Goal: Task Accomplishment & Management: Use online tool/utility

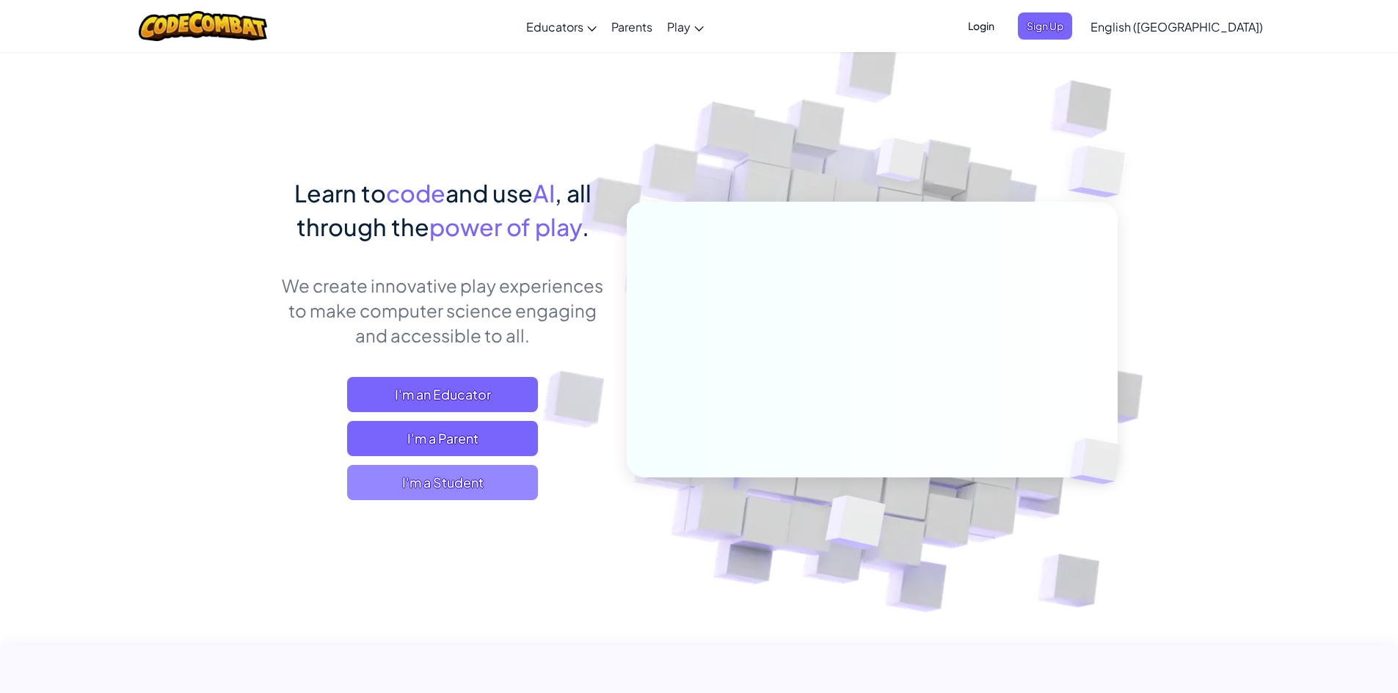
click at [476, 474] on span "I'm a Student" at bounding box center [442, 482] width 191 height 35
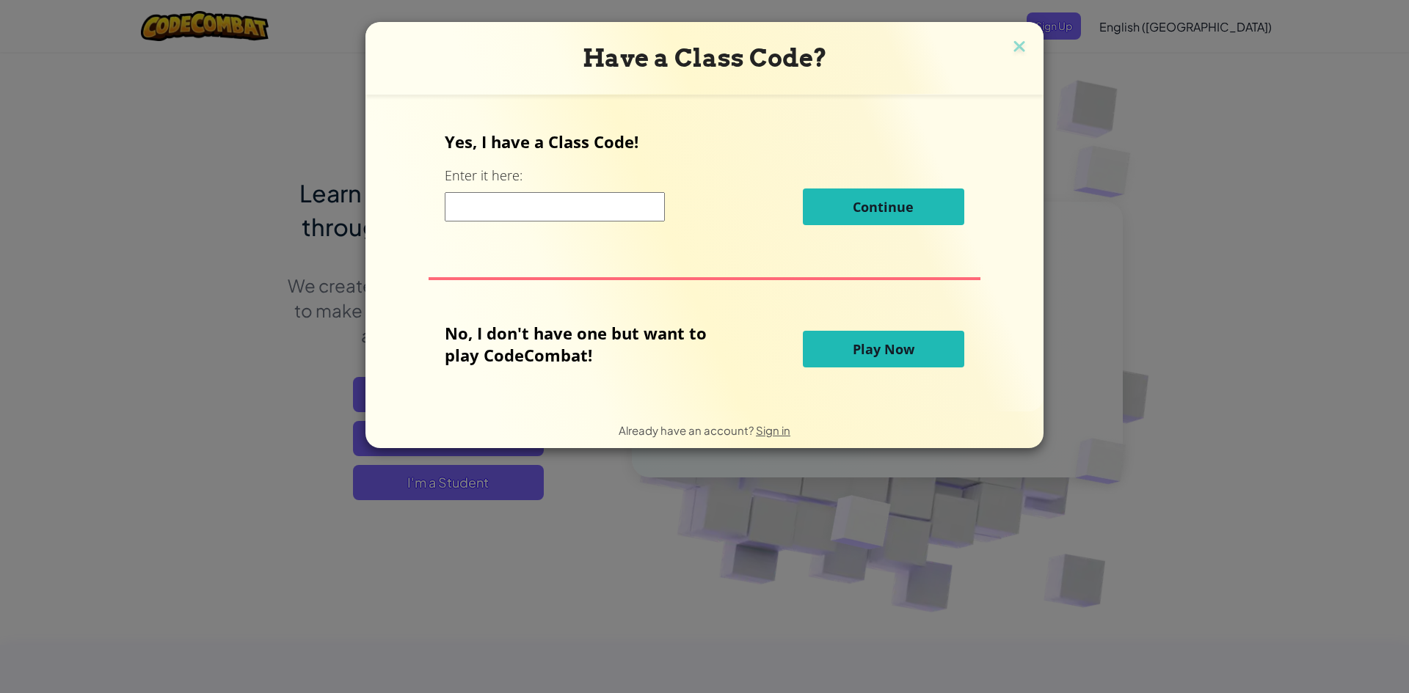
click at [593, 208] on input at bounding box center [555, 206] width 220 height 29
click at [854, 350] on span "Play Now" at bounding box center [884, 349] width 62 height 18
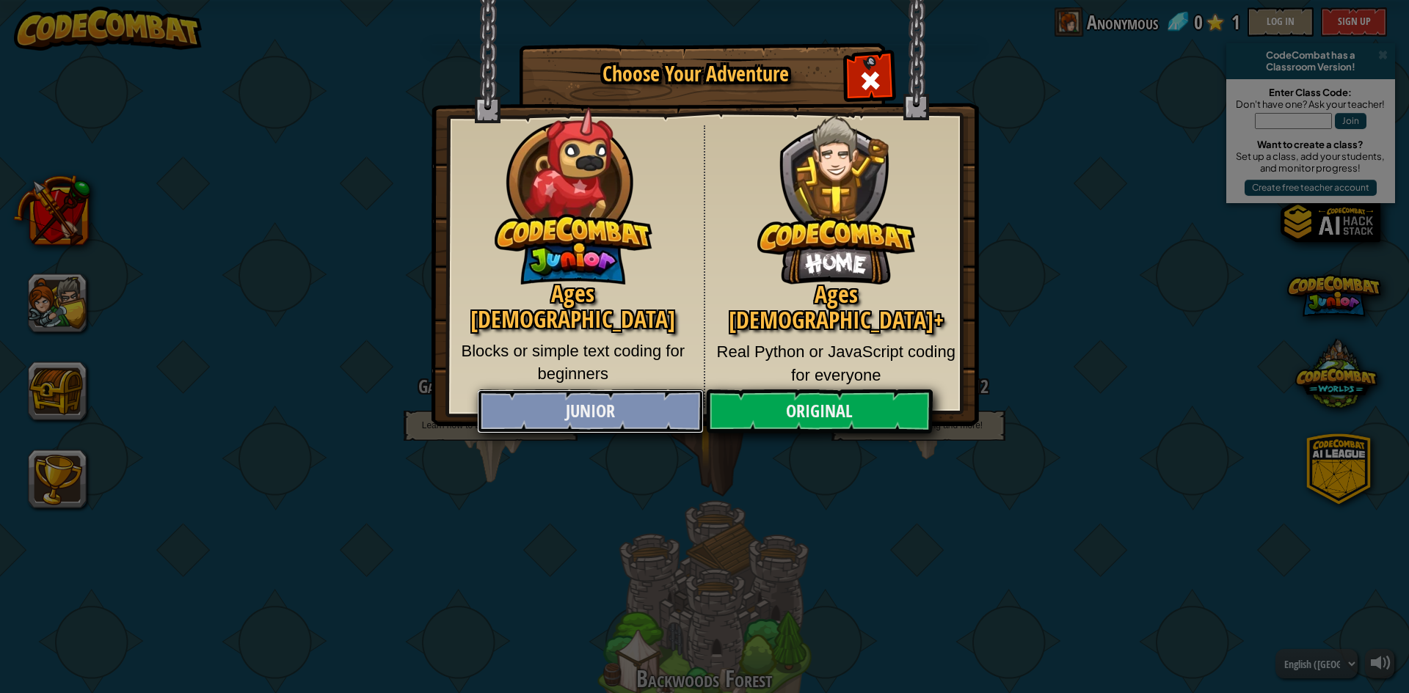
click at [635, 414] on link "Junior" at bounding box center [590, 412] width 226 height 44
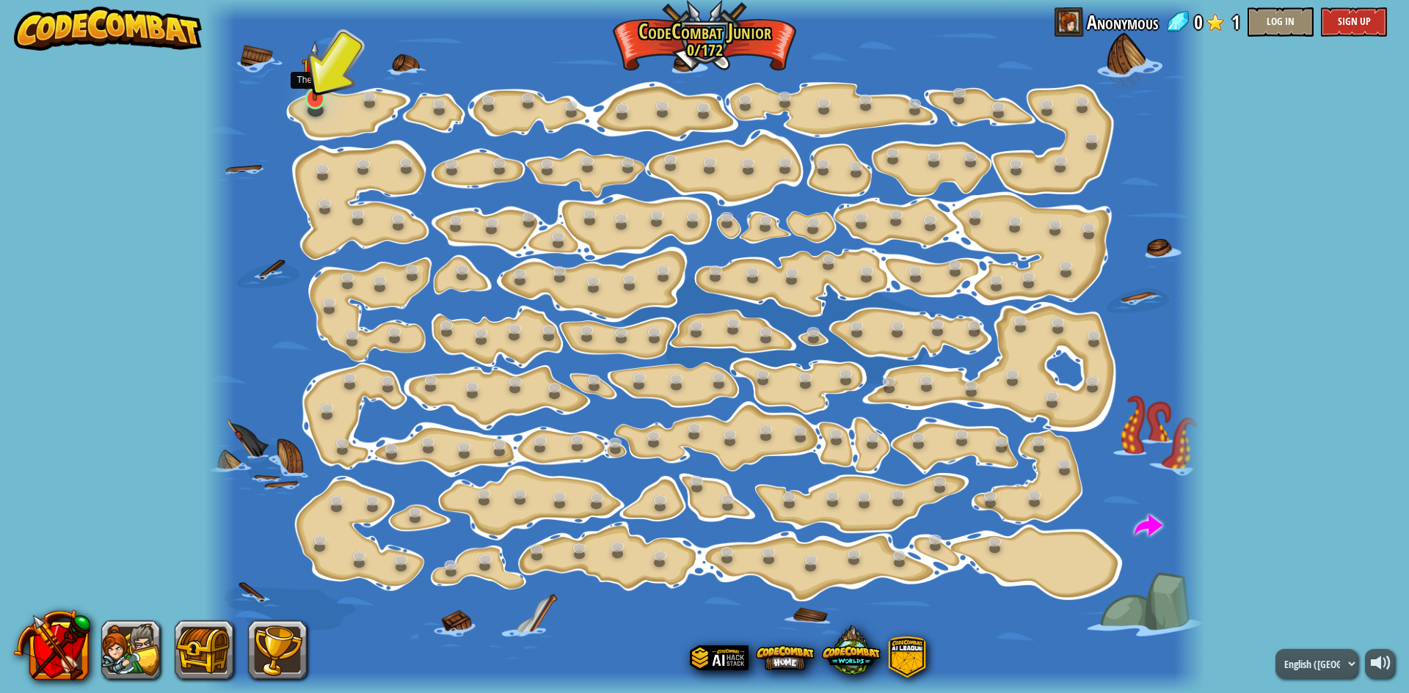
click at [324, 100] on img at bounding box center [315, 70] width 26 height 61
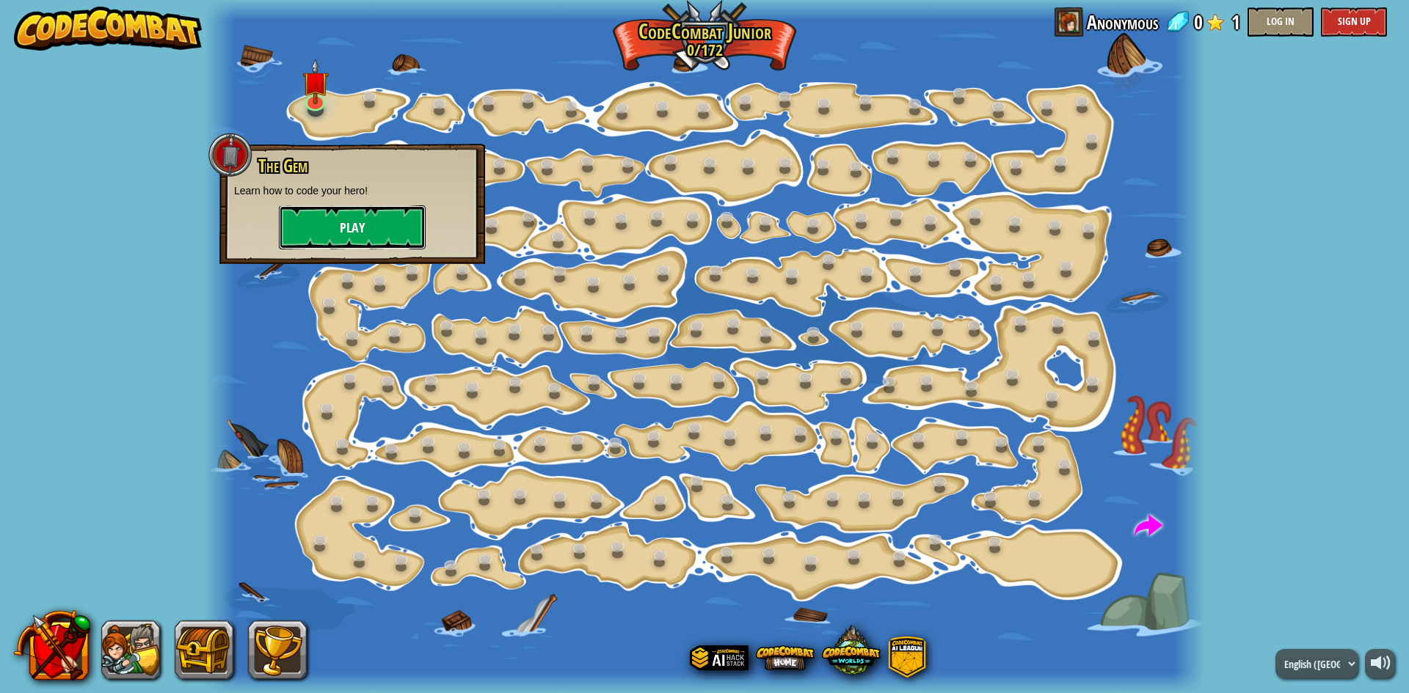
click at [360, 231] on button "Play" at bounding box center [352, 227] width 147 height 44
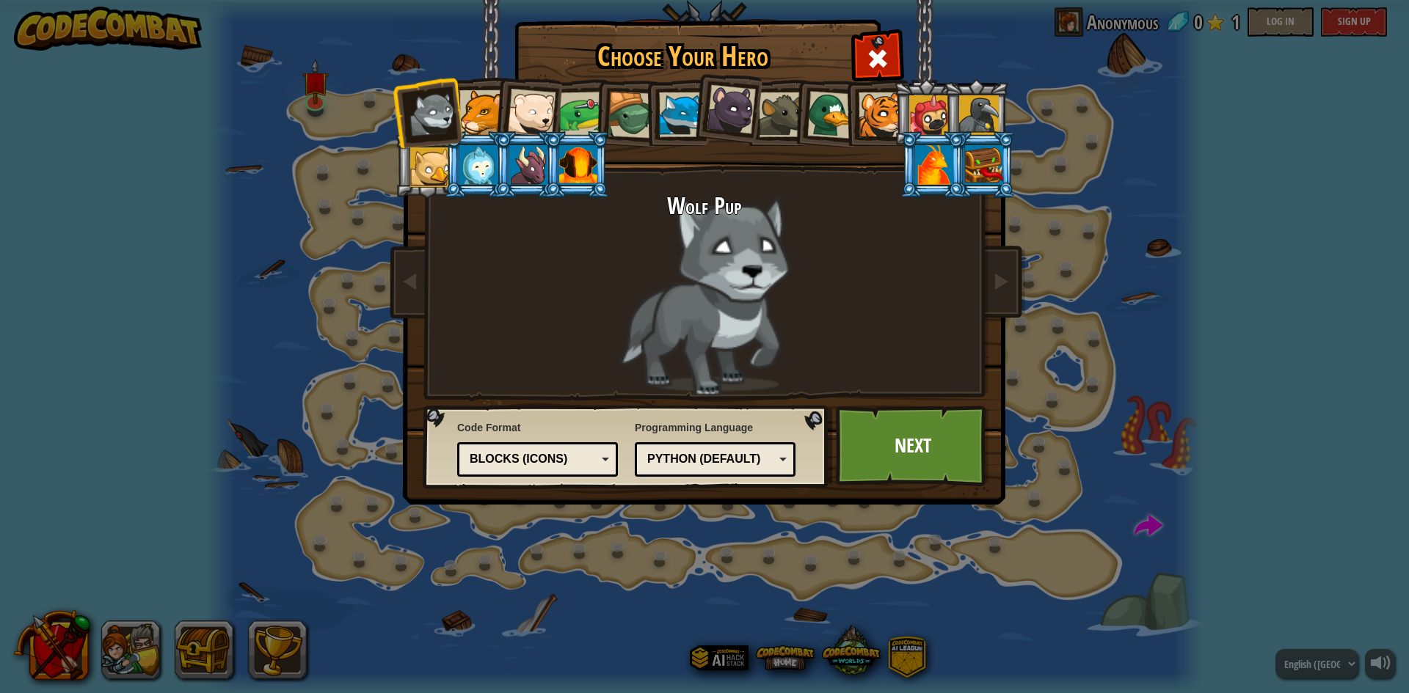
click at [710, 230] on div "Wolf Pup" at bounding box center [704, 295] width 550 height 202
click at [679, 128] on div at bounding box center [681, 114] width 45 height 45
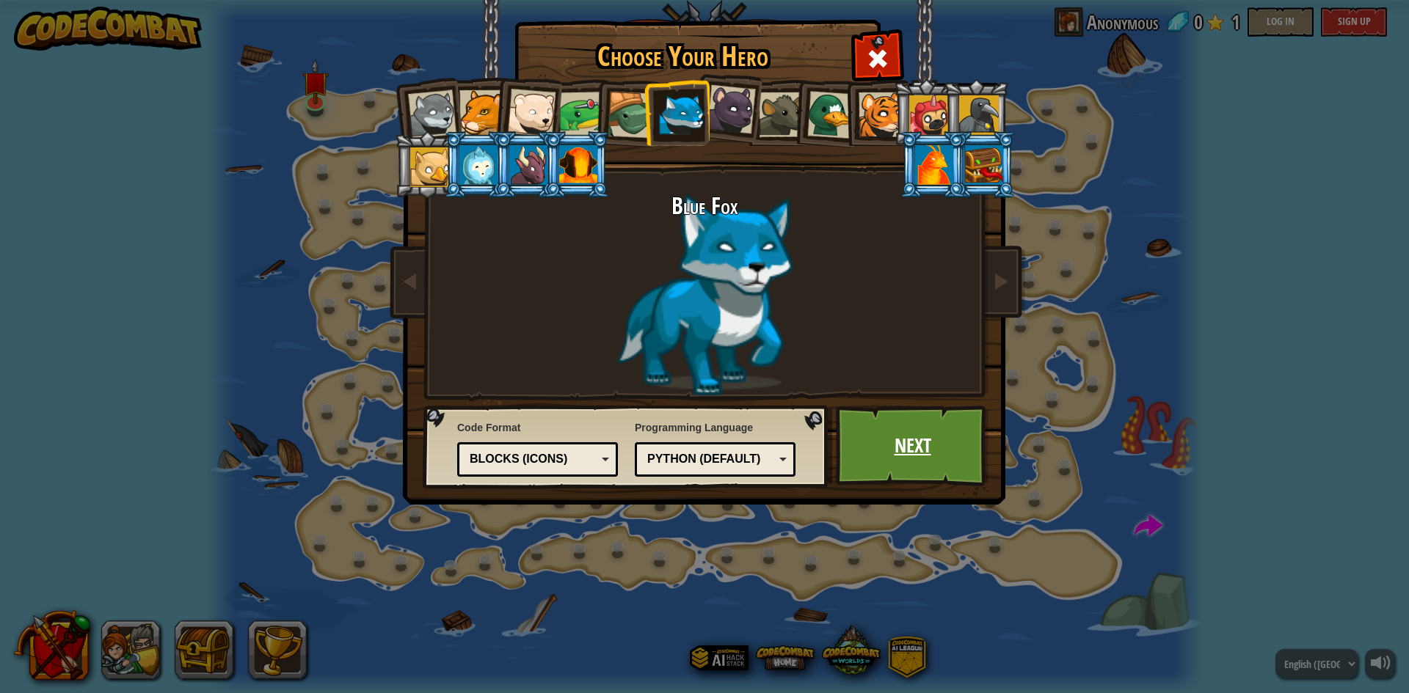
click at [889, 444] on link "Next" at bounding box center [912, 446] width 153 height 81
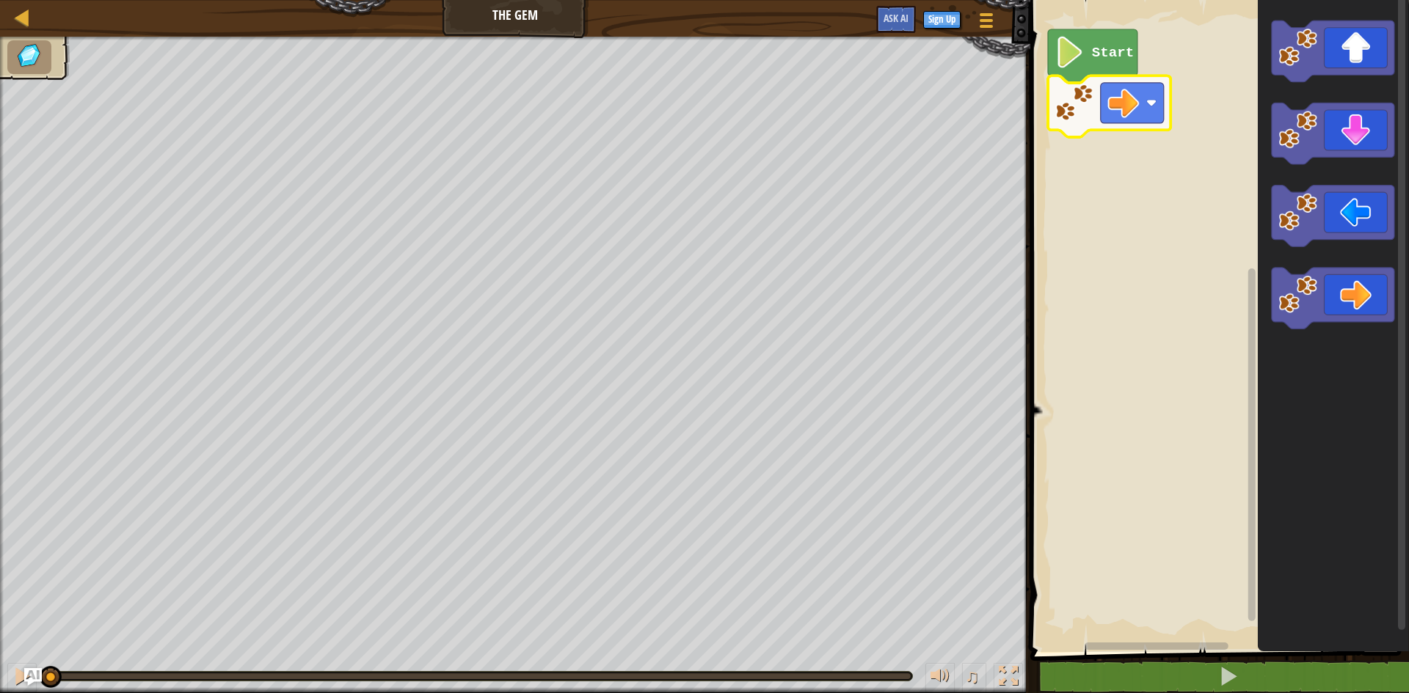
click at [1097, 54] on text "Start" at bounding box center [1113, 53] width 42 height 16
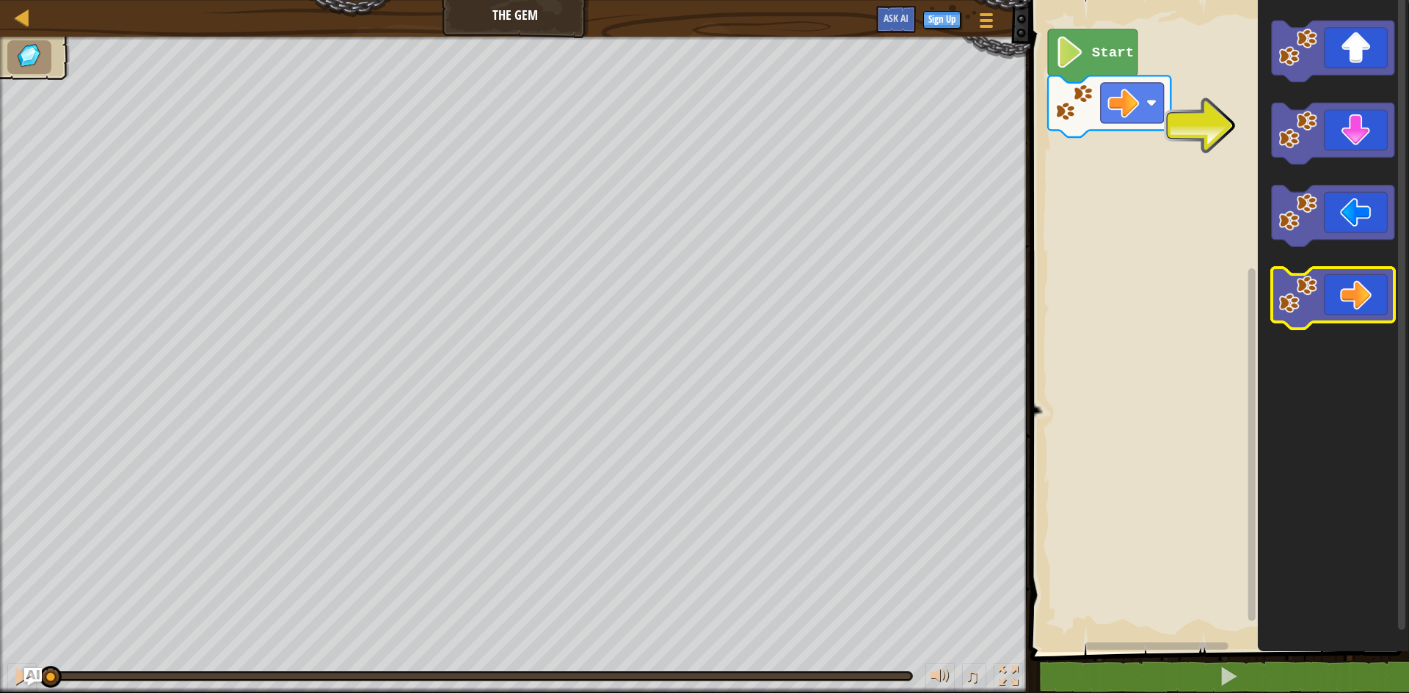
click at [1363, 280] on icon "Blockly Workspace" at bounding box center [1333, 299] width 123 height 62
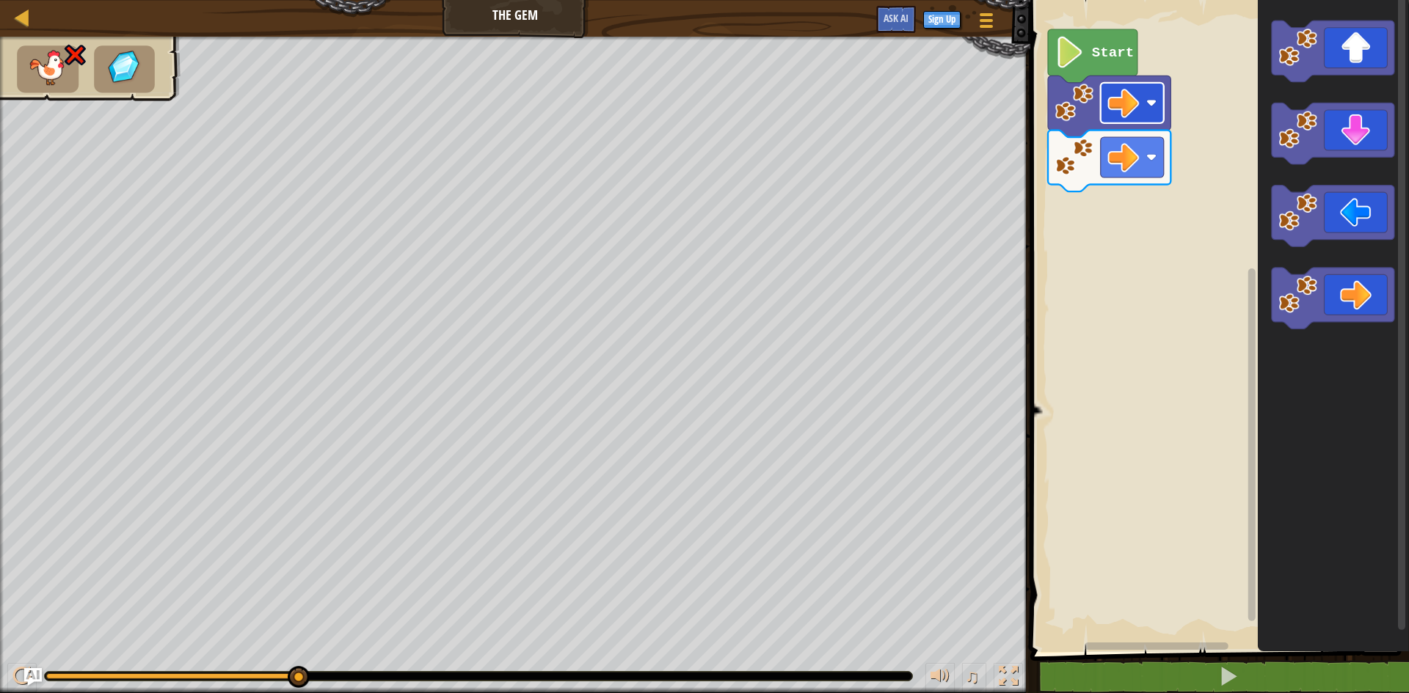
click at [1136, 114] on image "Blockly Workspace" at bounding box center [1123, 103] width 32 height 32
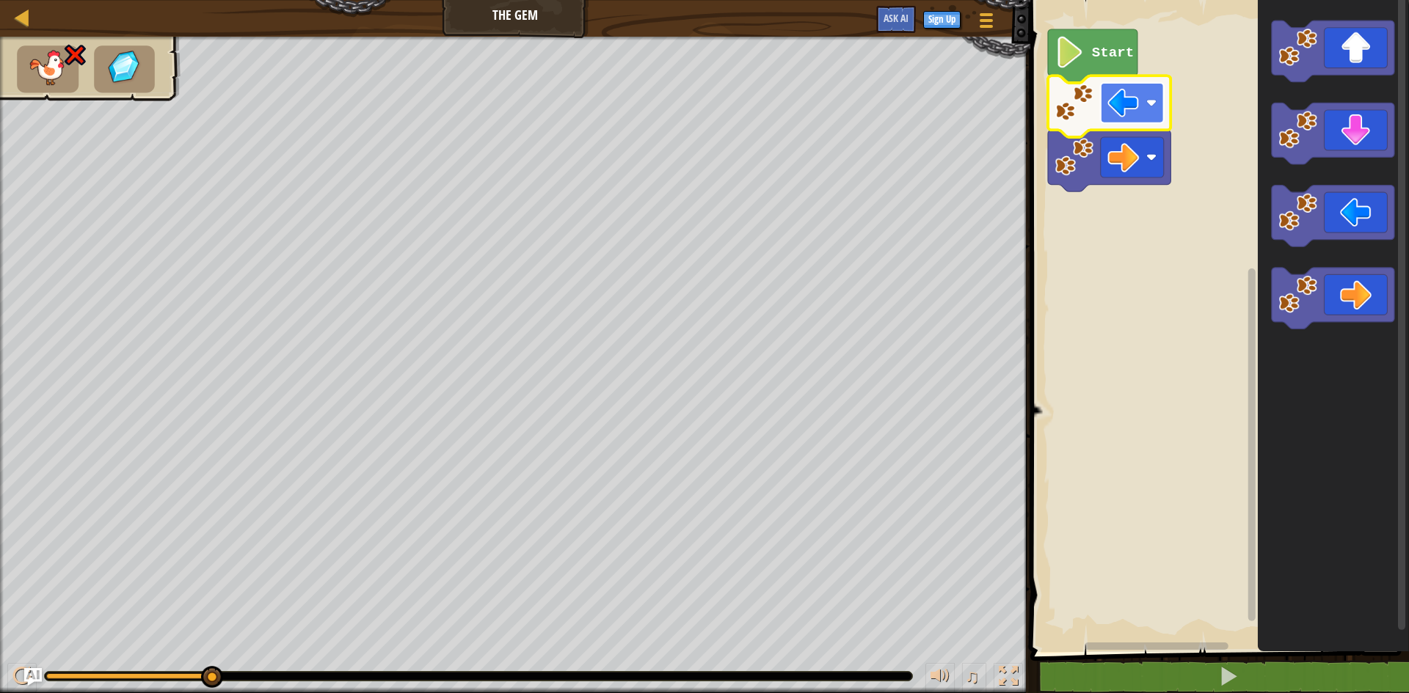
click at [1153, 116] on rect "Blockly Workspace" at bounding box center [1132, 103] width 63 height 40
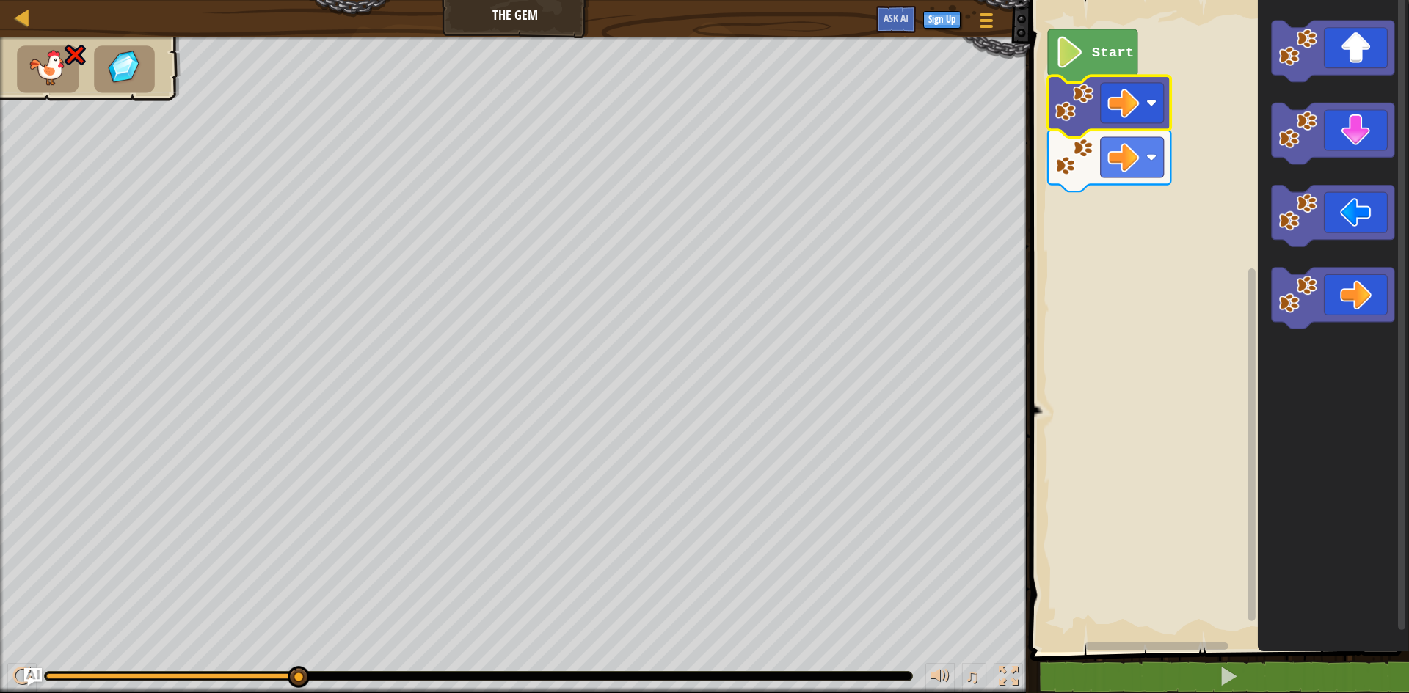
click at [1084, 68] on icon "Blockly Workspace" at bounding box center [1093, 56] width 90 height 54
click at [1120, 111] on image "Blockly Workspace" at bounding box center [1123, 103] width 32 height 32
click at [1082, 59] on image "Blockly Workspace" at bounding box center [1070, 53] width 30 height 32
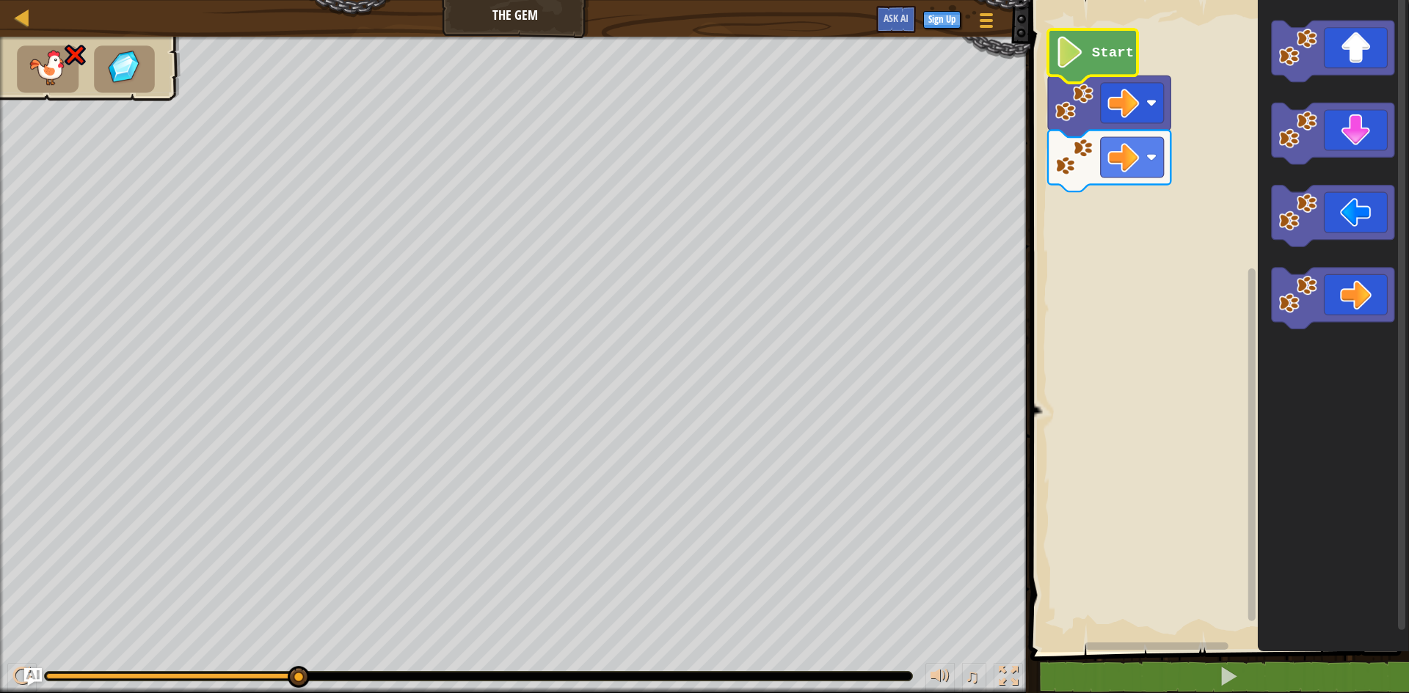
click at [1082, 59] on image "Blockly Workspace" at bounding box center [1070, 53] width 30 height 32
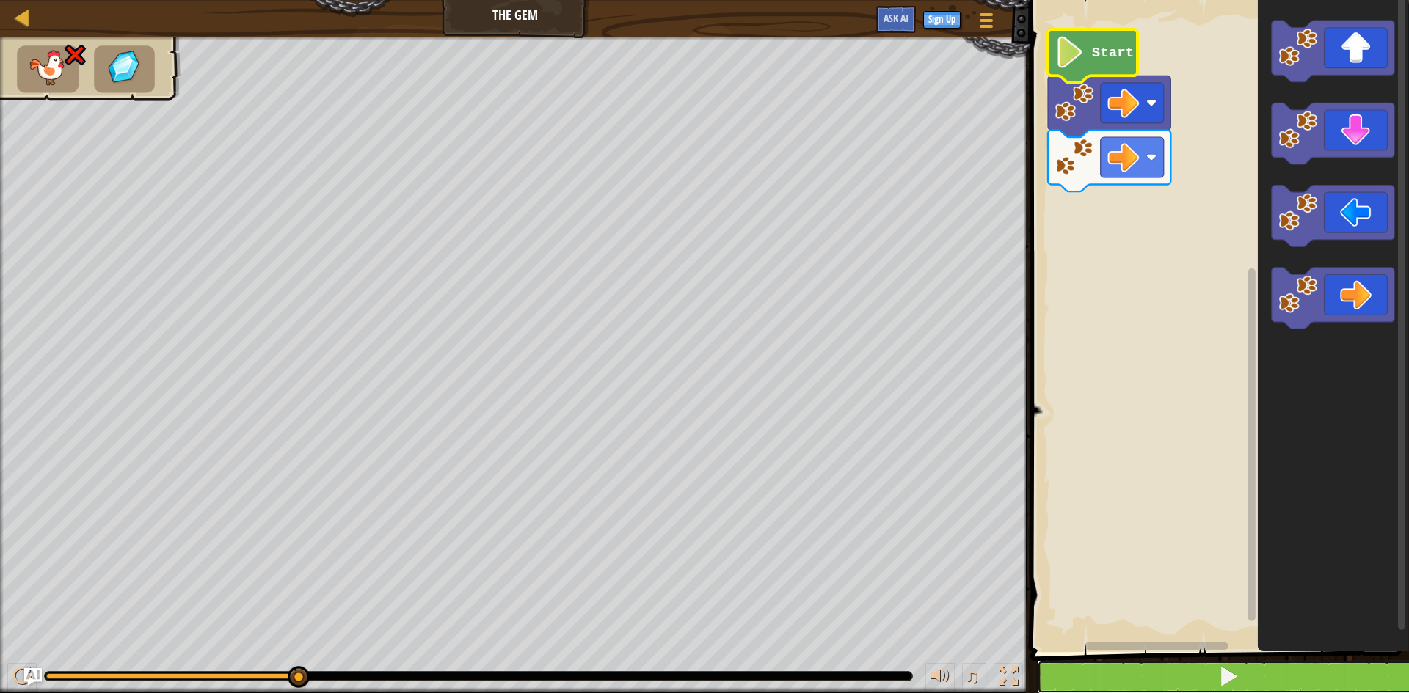
click at [1189, 679] on button at bounding box center [1228, 677] width 383 height 34
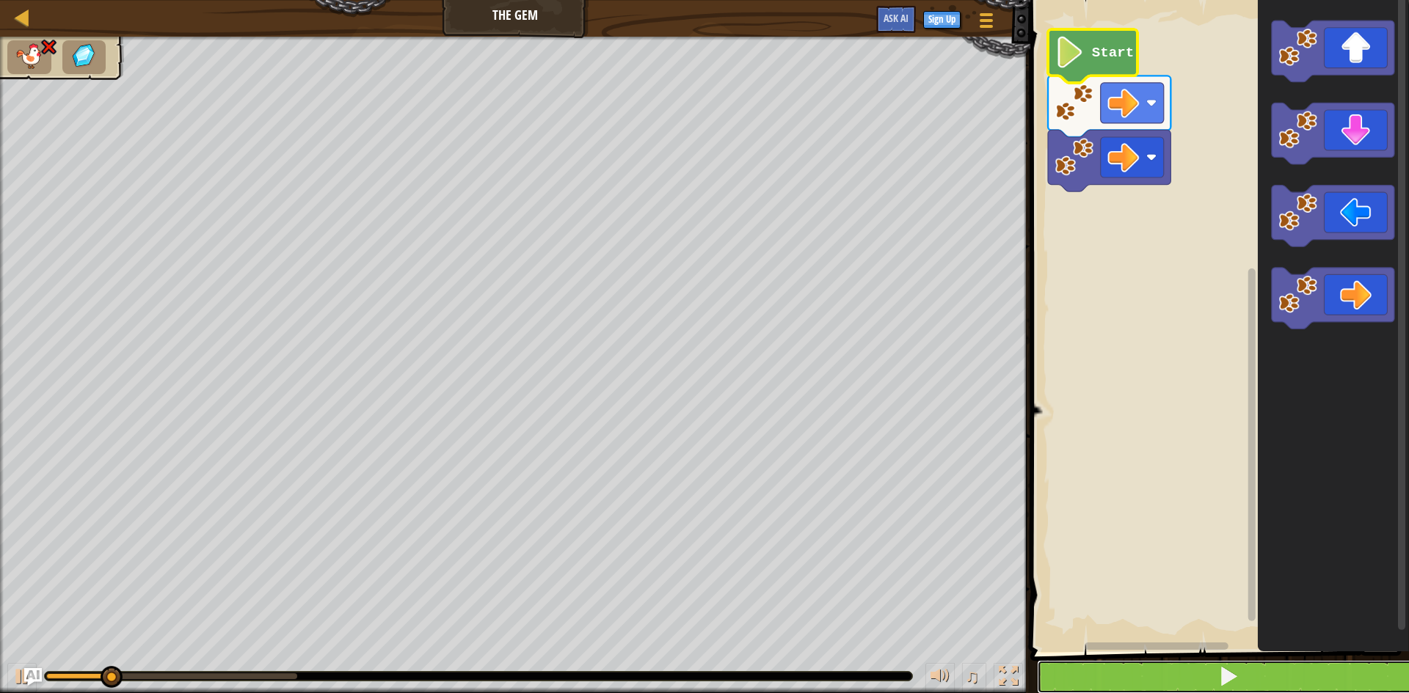
click at [1191, 678] on button at bounding box center [1228, 677] width 383 height 34
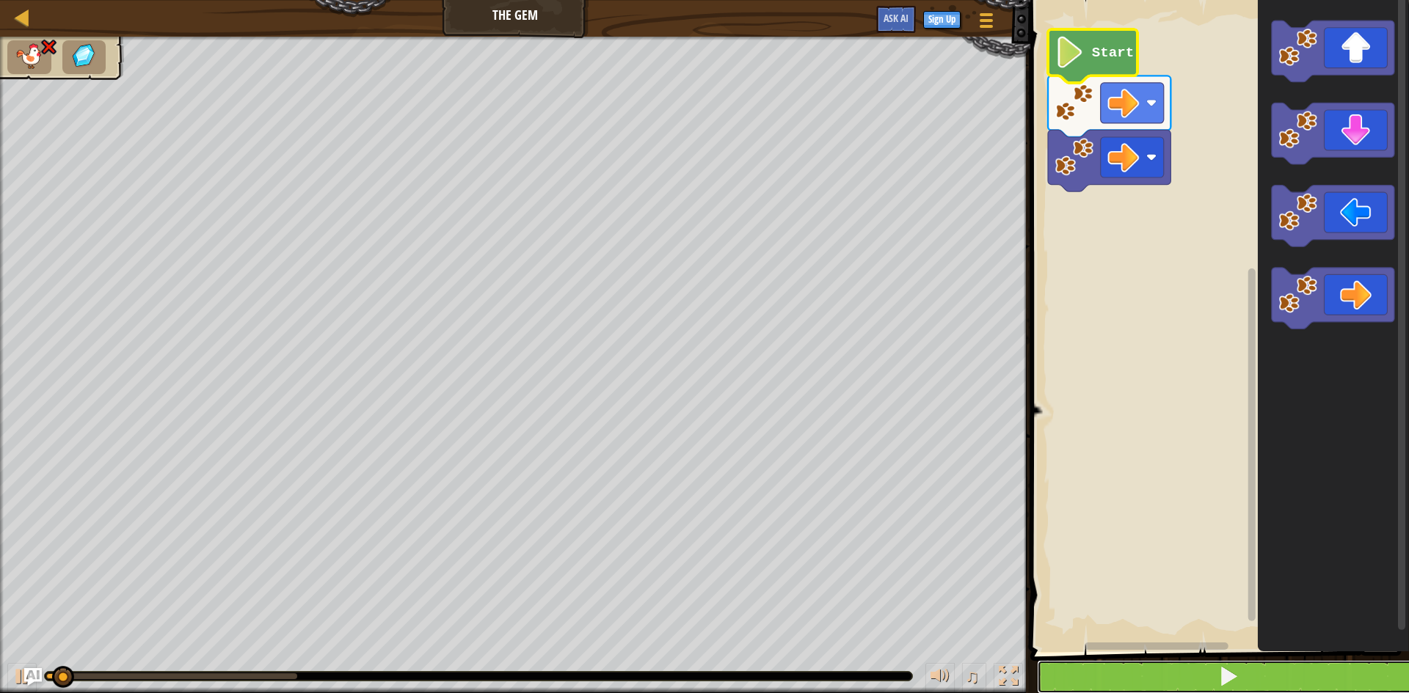
click at [1191, 678] on button at bounding box center [1228, 677] width 383 height 34
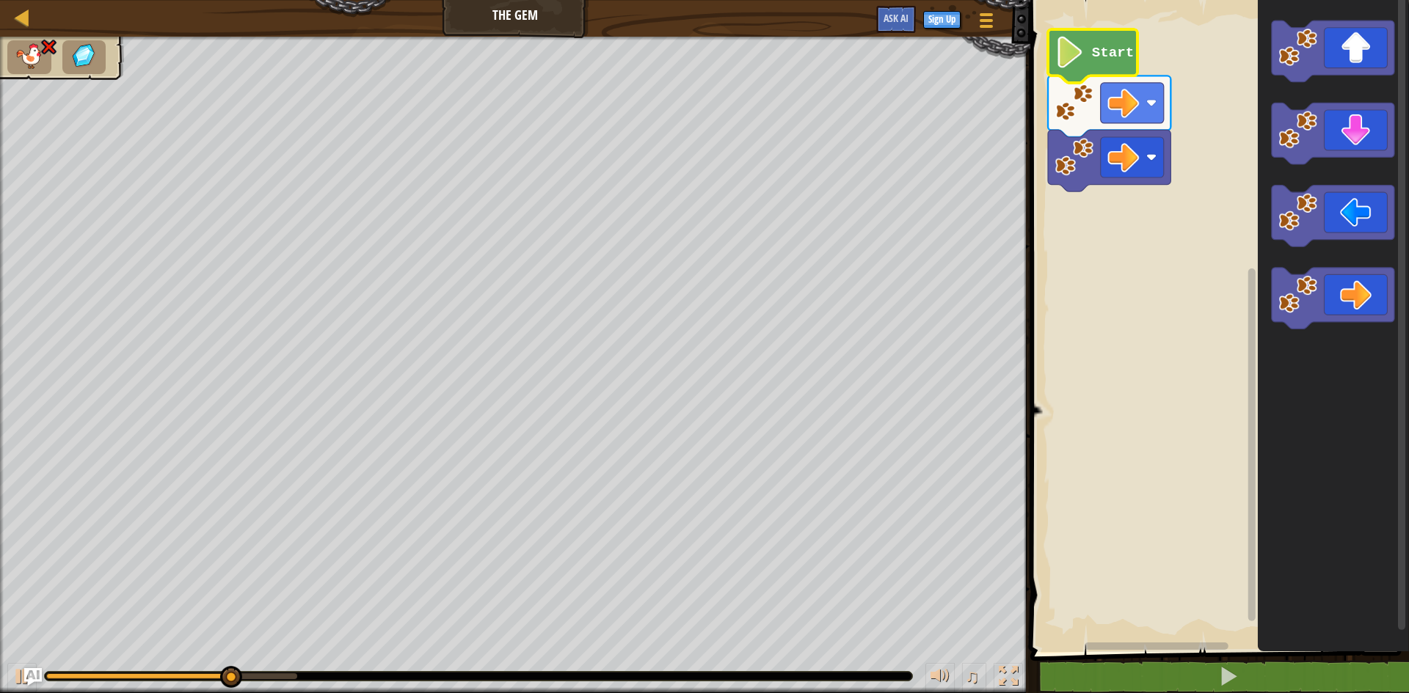
click at [1098, 180] on icon "Blockly Workspace" at bounding box center [1109, 161] width 123 height 62
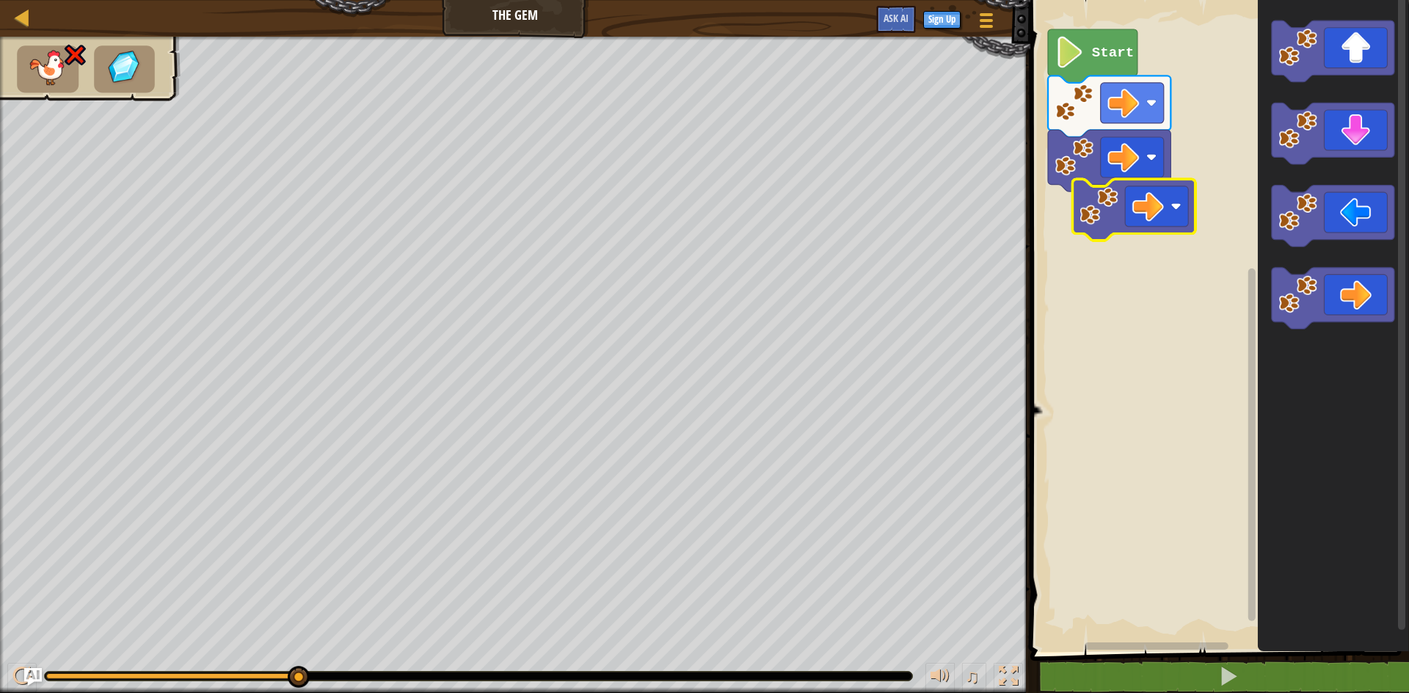
click at [1120, 215] on icon "Blockly Workspace" at bounding box center [1134, 210] width 123 height 62
click at [1147, 299] on div "Duplicate Add Comment Disable Block Delete Block" at bounding box center [1169, 257] width 98 height 85
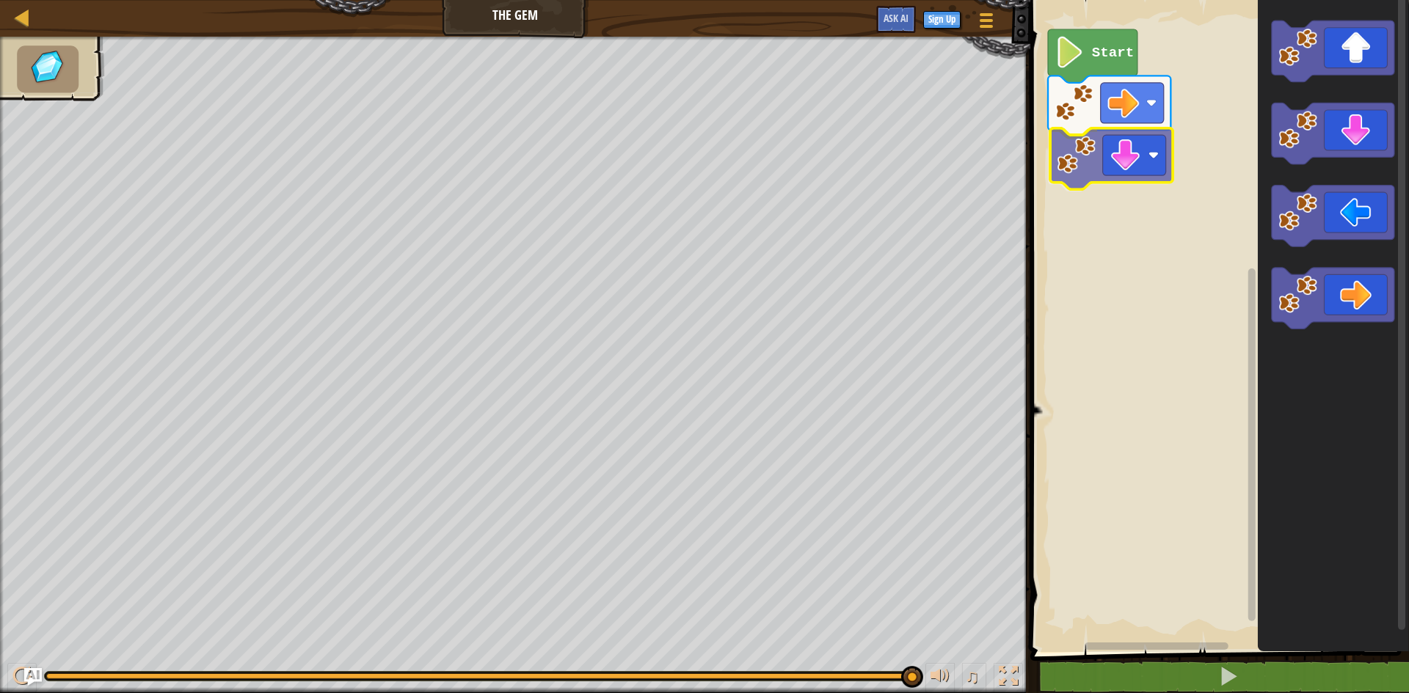
click at [1126, 167] on div "Start" at bounding box center [1217, 323] width 383 height 660
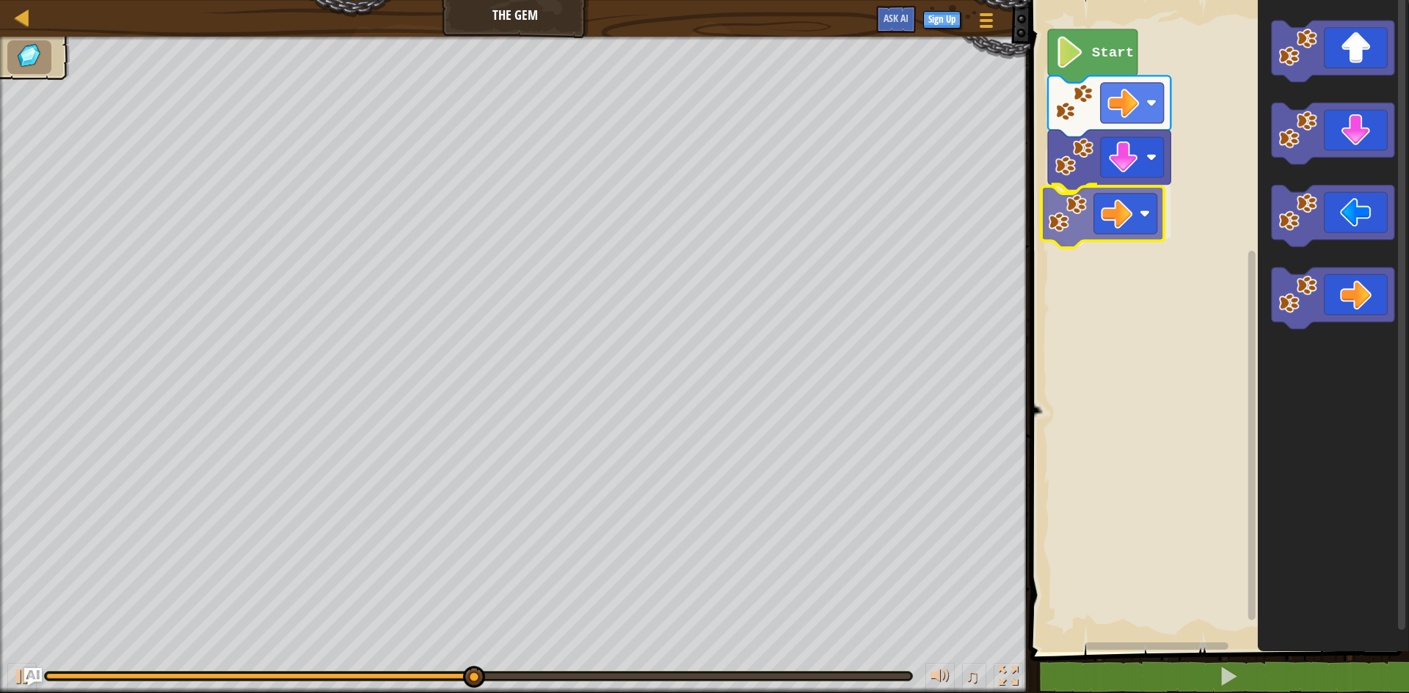
click at [1090, 221] on div "Start" at bounding box center [1217, 323] width 383 height 660
